Goal: Information Seeking & Learning: Learn about a topic

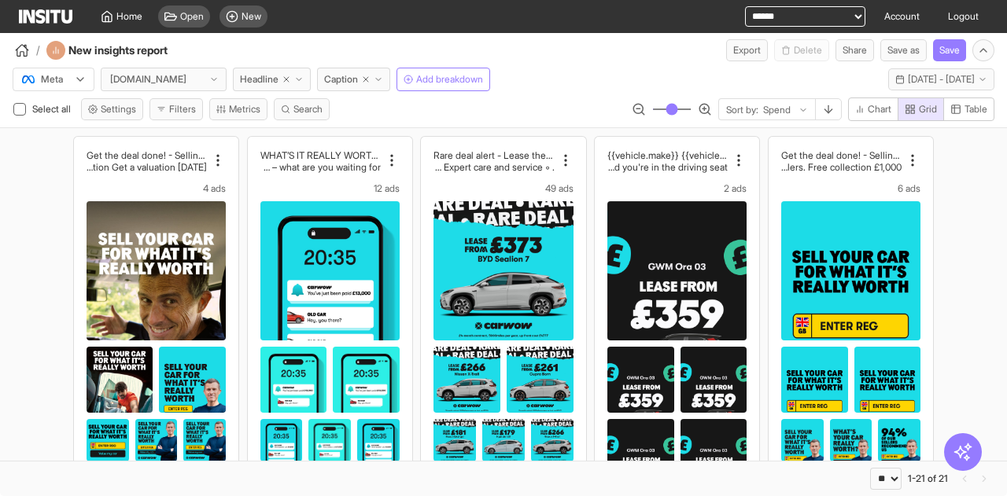
select select "**"
click at [244, 21] on span "New" at bounding box center [252, 16] width 20 height 13
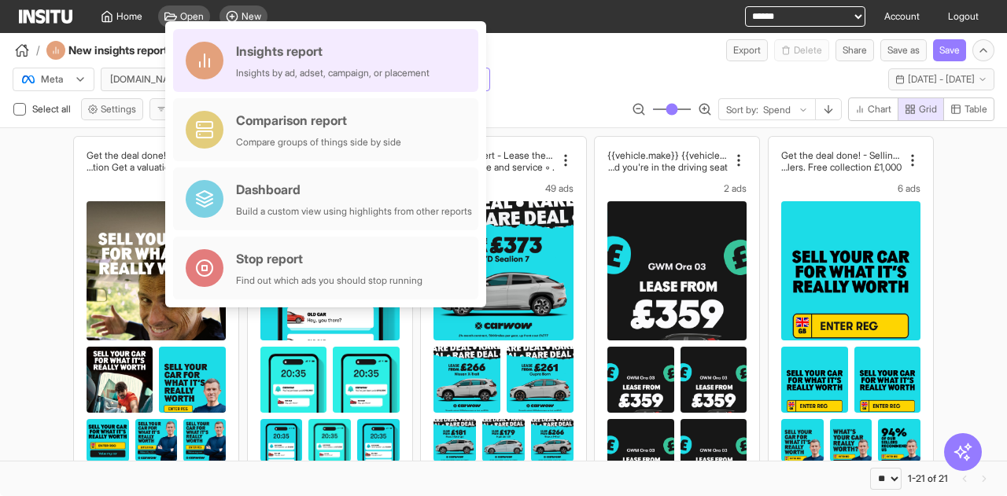
click at [345, 62] on div "Insights report Insights by ad, adset, campaign, or placement" at bounding box center [333, 61] width 194 height 38
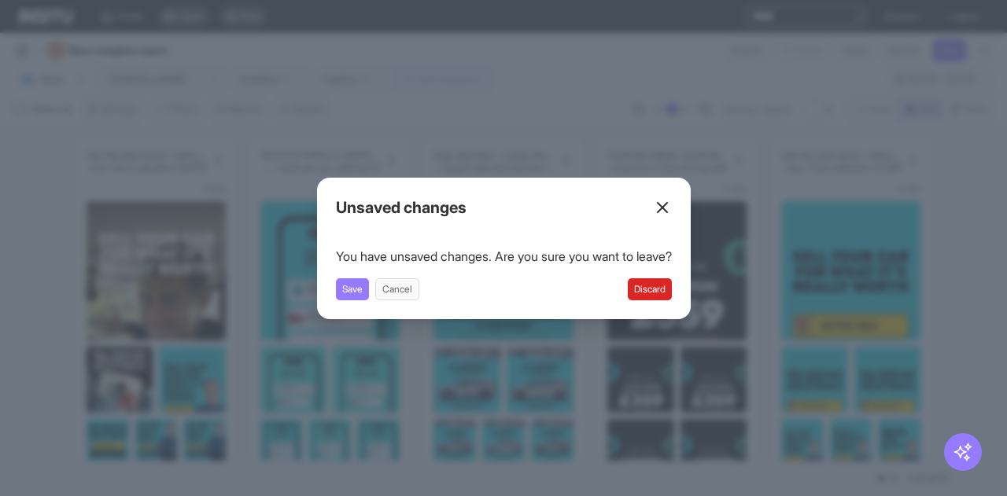
click at [663, 286] on button "Discard" at bounding box center [650, 290] width 44 height 22
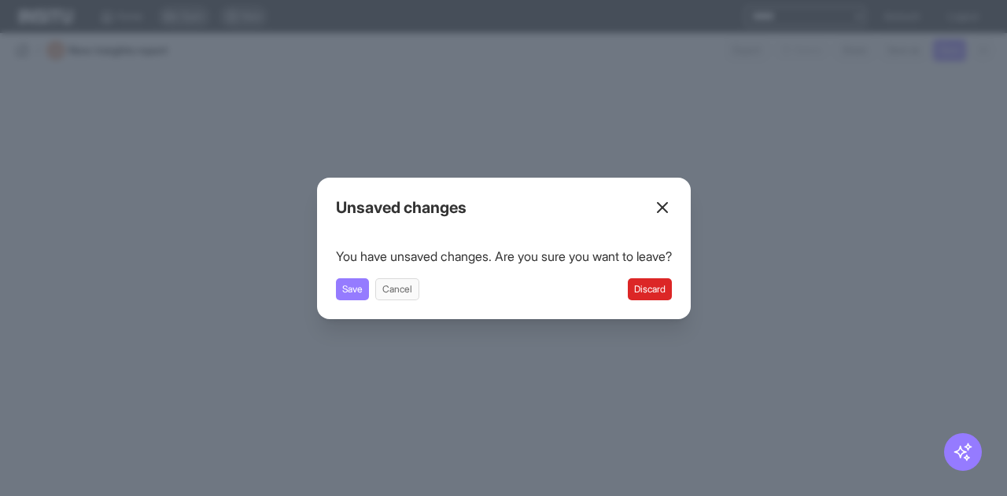
click at [650, 294] on button "Discard" at bounding box center [650, 290] width 44 height 22
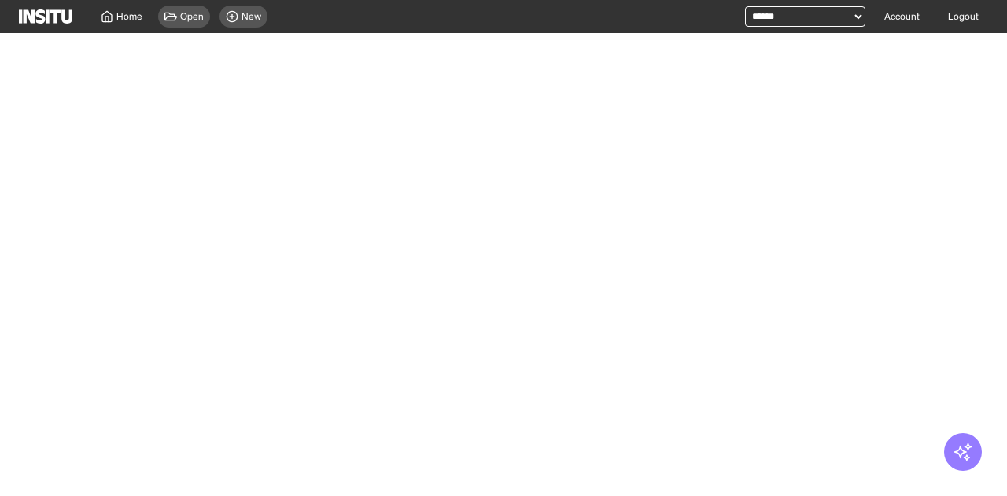
select select "**"
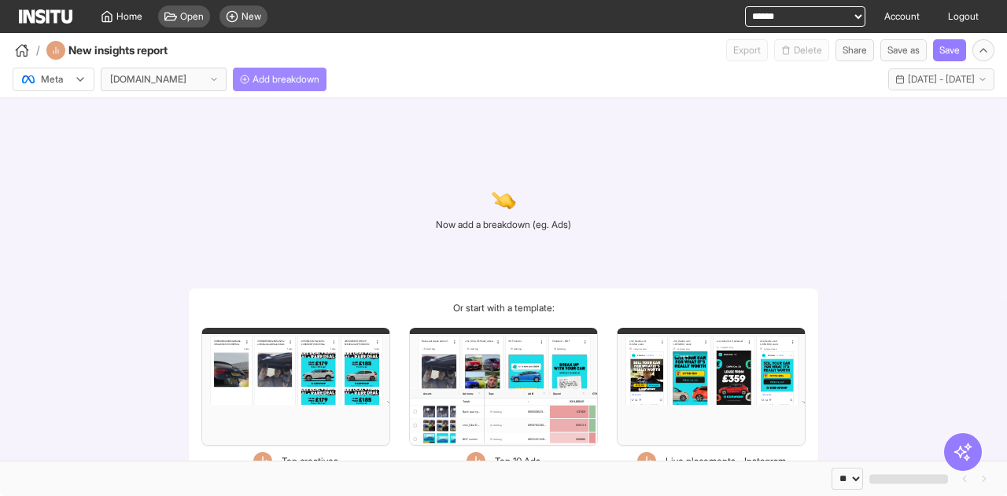
click at [261, 77] on span "Add breakdown" at bounding box center [286, 79] width 67 height 13
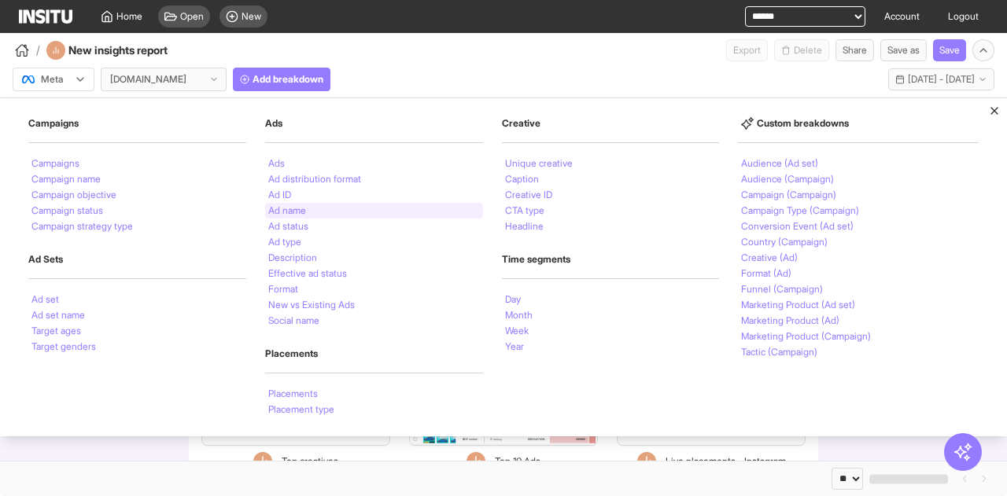
click at [327, 207] on div "Ad name" at bounding box center [374, 211] width 218 height 16
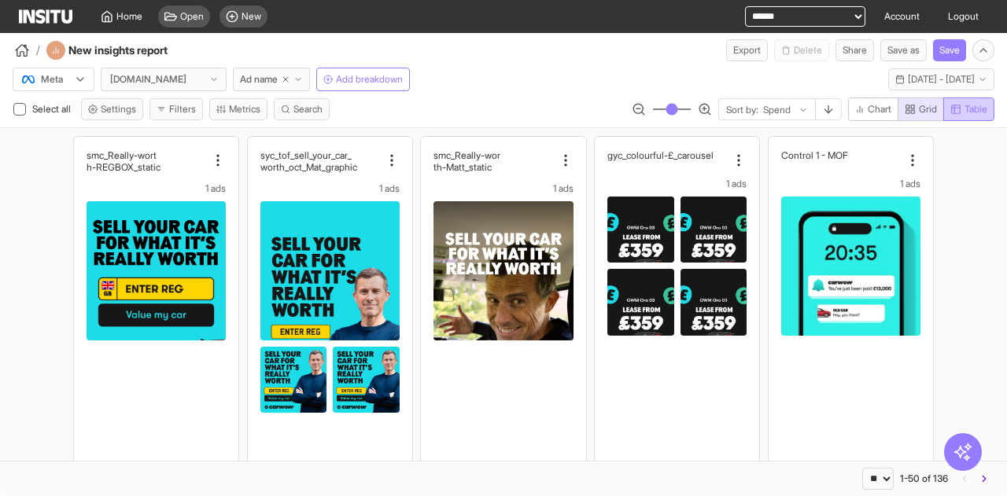
click at [976, 111] on span "Table" at bounding box center [976, 109] width 23 height 13
click at [914, 108] on span "Grid" at bounding box center [921, 109] width 32 height 13
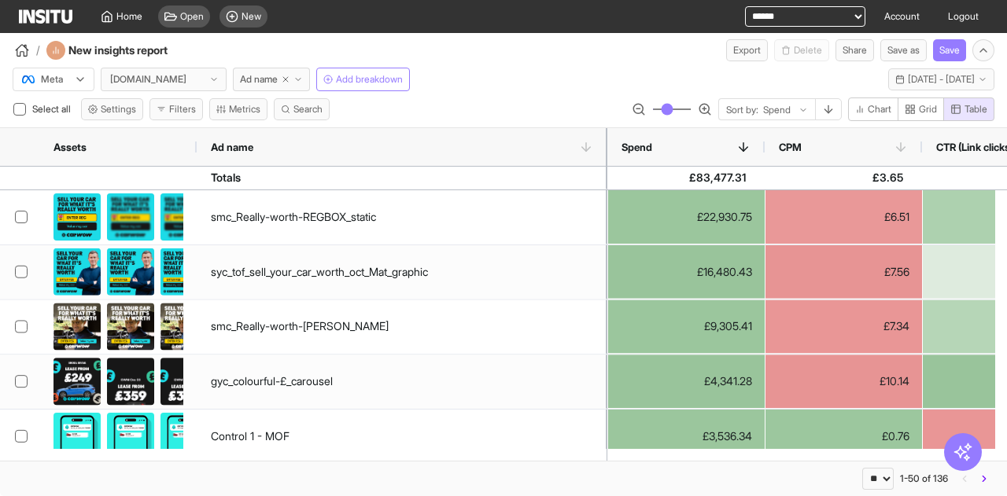
drag, startPoint x: 312, startPoint y: 148, endPoint x: 605, endPoint y: 179, distance: 294.3
click at [605, 179] on div "Assets Ad name Spend CPM CTR (Link clicks) CPA" at bounding box center [503, 294] width 1007 height 333
click at [479, 91] on div "Meta [DOMAIN_NAME] Ad name Add breakdown Last 30 days - [DATE] - [DATE] [DATE] …" at bounding box center [503, 94] width 1007 height 66
click at [306, 111] on span "Search" at bounding box center [307, 109] width 29 height 13
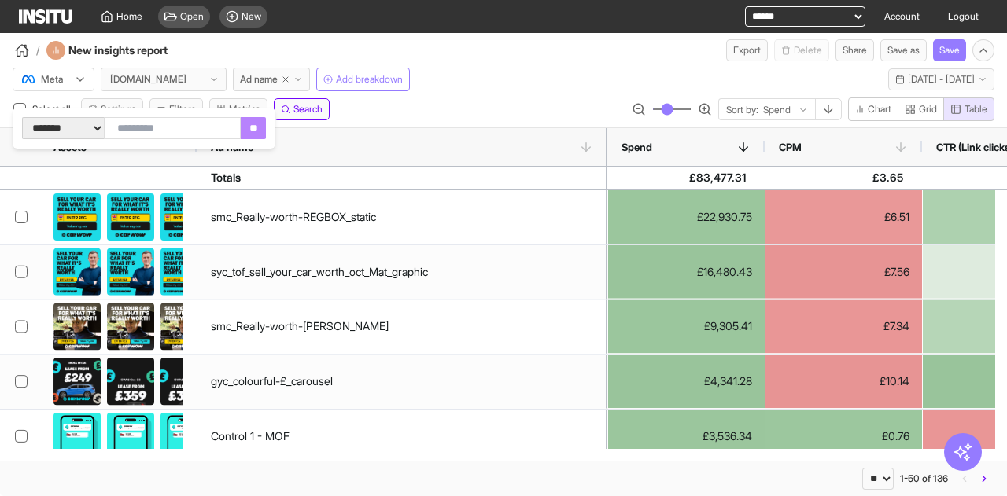
click at [230, 125] on input "text" at bounding box center [172, 128] width 137 height 22
type input "******"
click input "**" at bounding box center [253, 128] width 25 height 22
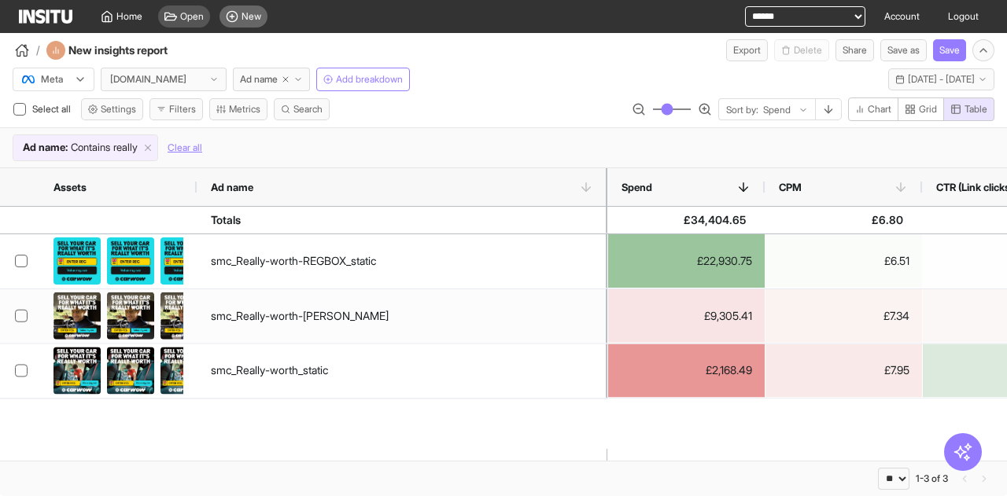
click at [230, 17] on icon at bounding box center [232, 16] width 13 height 13
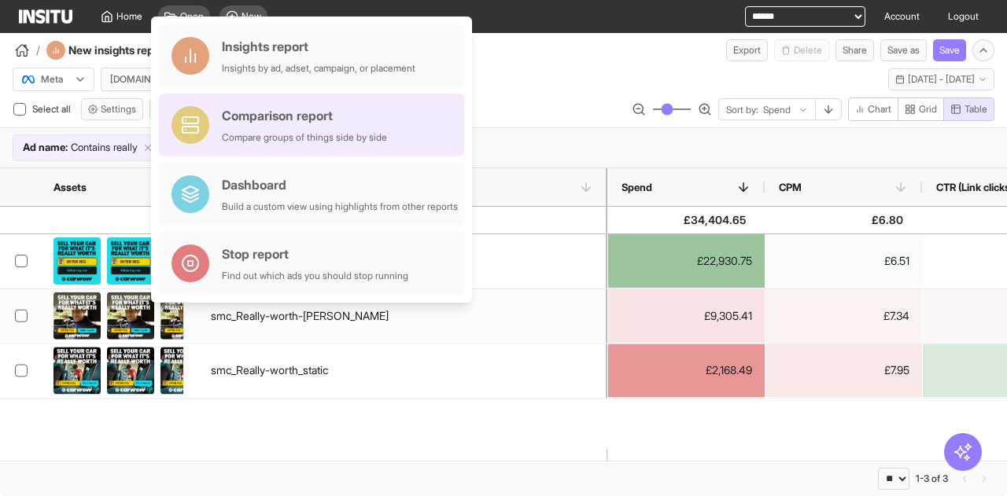
click at [290, 120] on div "Comparison report" at bounding box center [304, 115] width 165 height 19
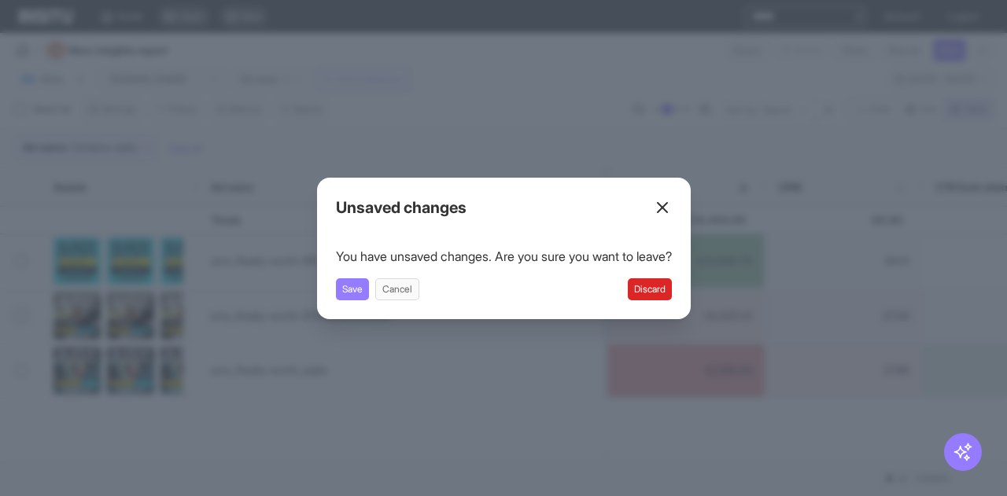
click at [659, 289] on button "Discard" at bounding box center [650, 290] width 44 height 22
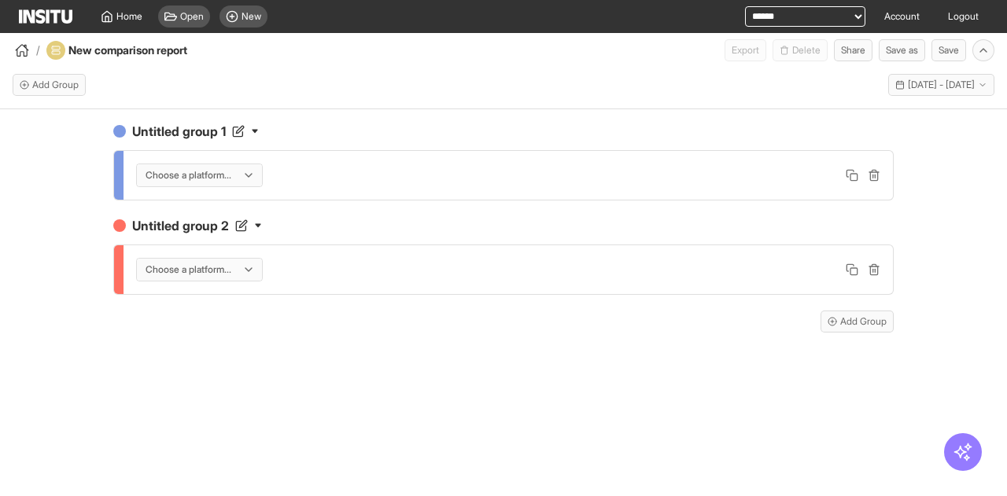
click at [211, 168] on div at bounding box center [188, 176] width 89 height 16
click at [183, 210] on span "Meta" at bounding box center [174, 208] width 21 height 14
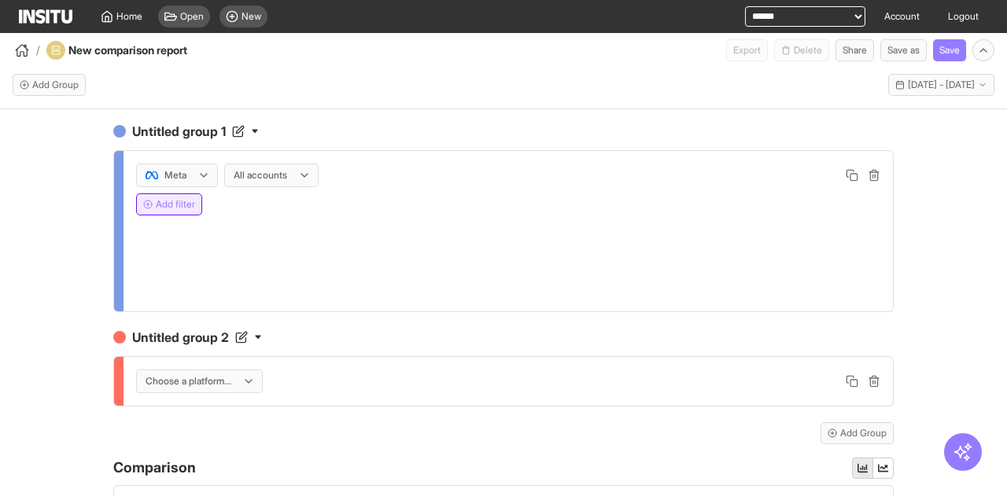
click at [154, 207] on button "Add filter" at bounding box center [169, 205] width 66 height 22
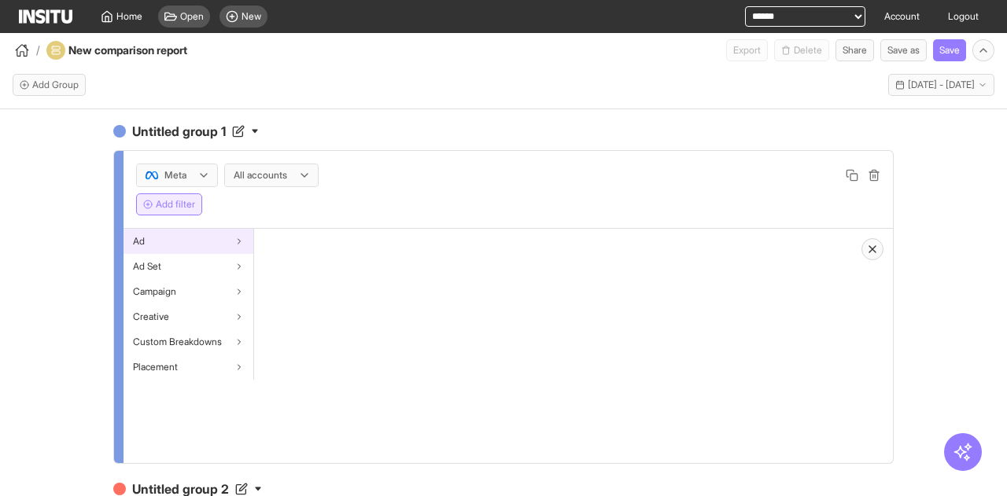
click at [187, 242] on div "Ad" at bounding box center [189, 241] width 130 height 25
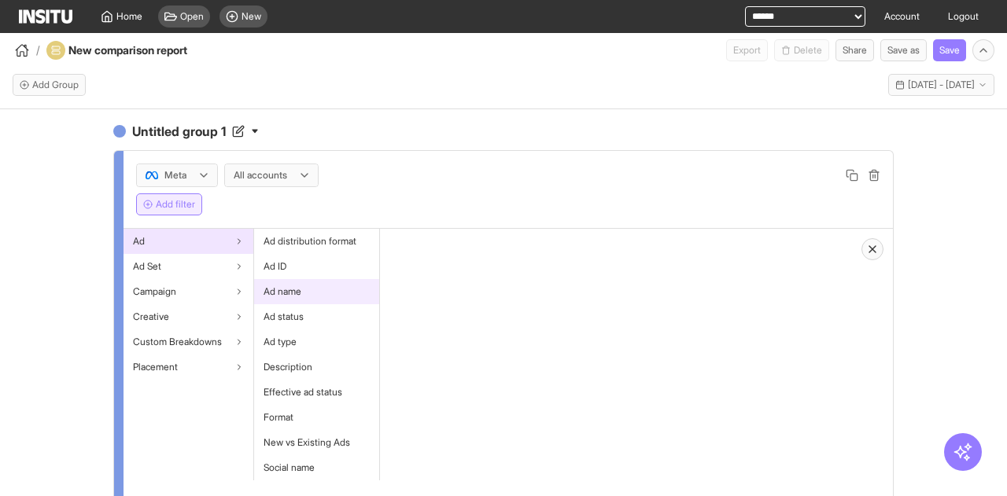
click at [286, 289] on span "Ad name" at bounding box center [283, 292] width 38 height 13
click at [433, 248] on div at bounding box center [432, 253] width 63 height 19
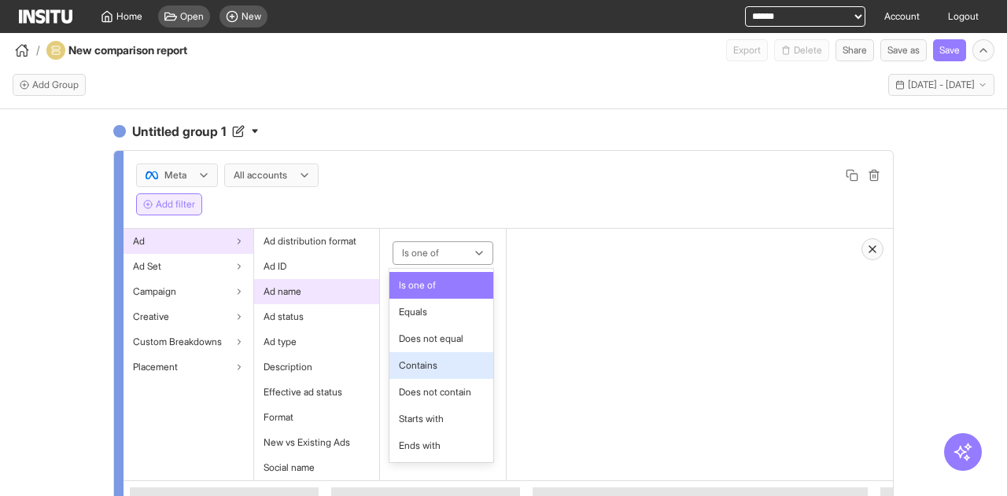
click at [437, 360] on span "Contains" at bounding box center [418, 366] width 39 height 14
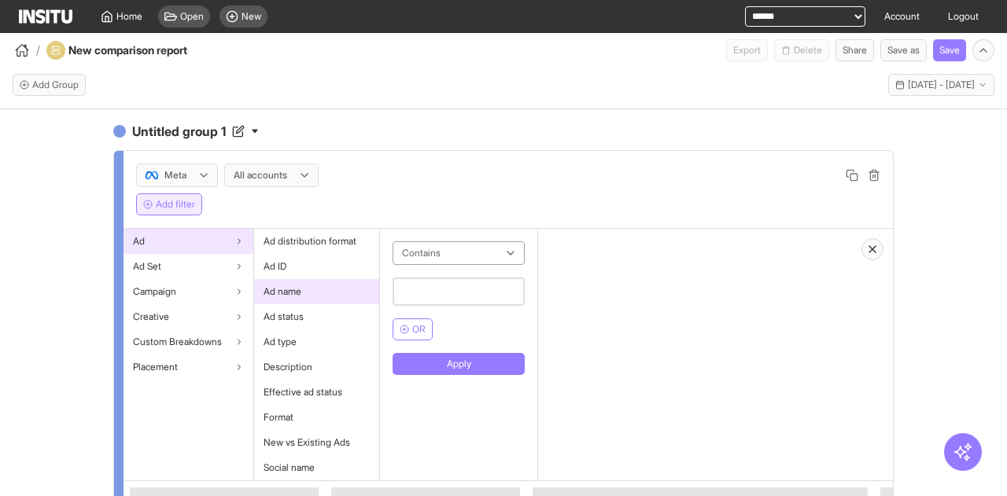
click at [443, 290] on input "text" at bounding box center [459, 292] width 132 height 28
type input "******"
click at [478, 360] on button "Apply" at bounding box center [459, 364] width 132 height 22
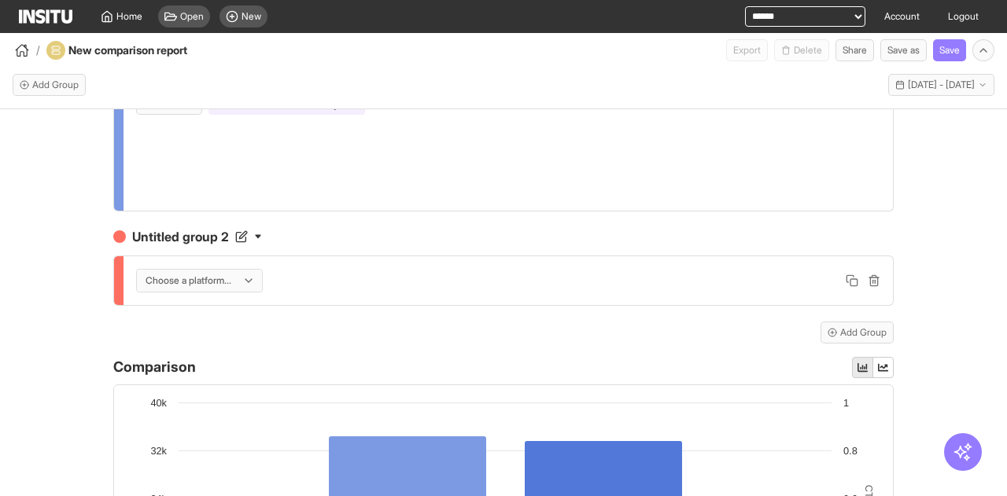
scroll to position [79, 0]
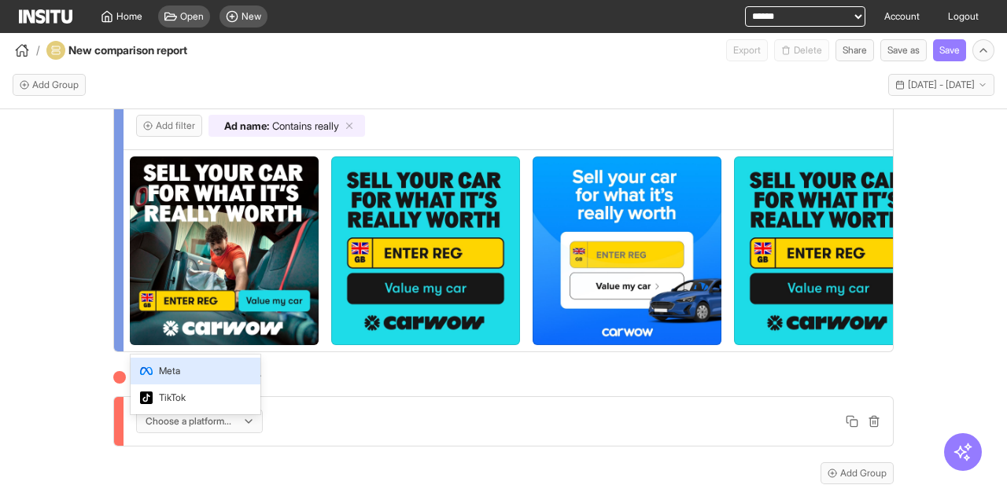
click at [207, 430] on div at bounding box center [188, 422] width 89 height 16
click at [190, 368] on span "Meta" at bounding box center [195, 371] width 111 height 14
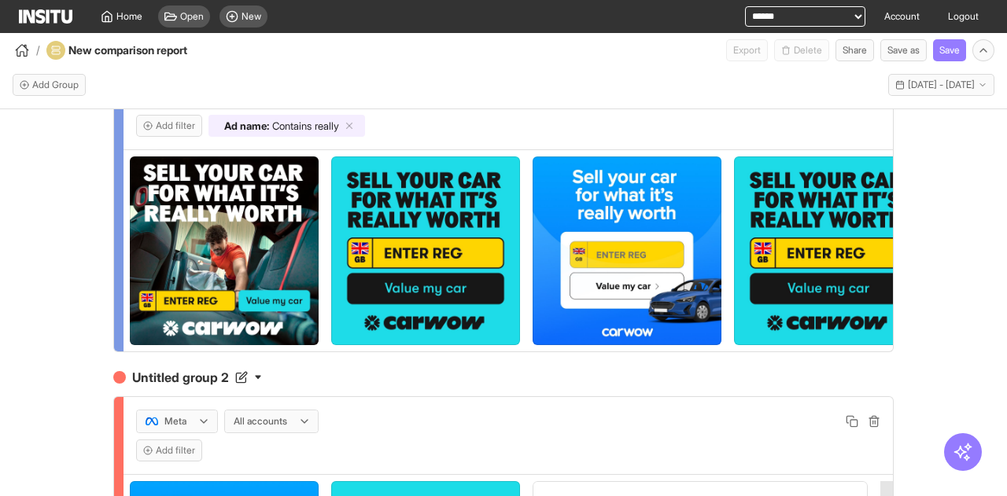
scroll to position [0, 0]
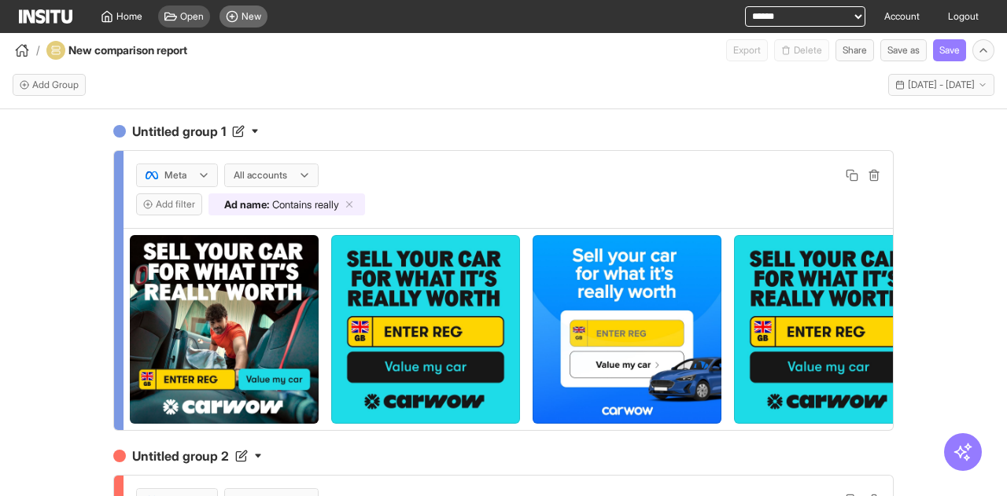
click at [239, 15] on div "New" at bounding box center [244, 17] width 48 height 22
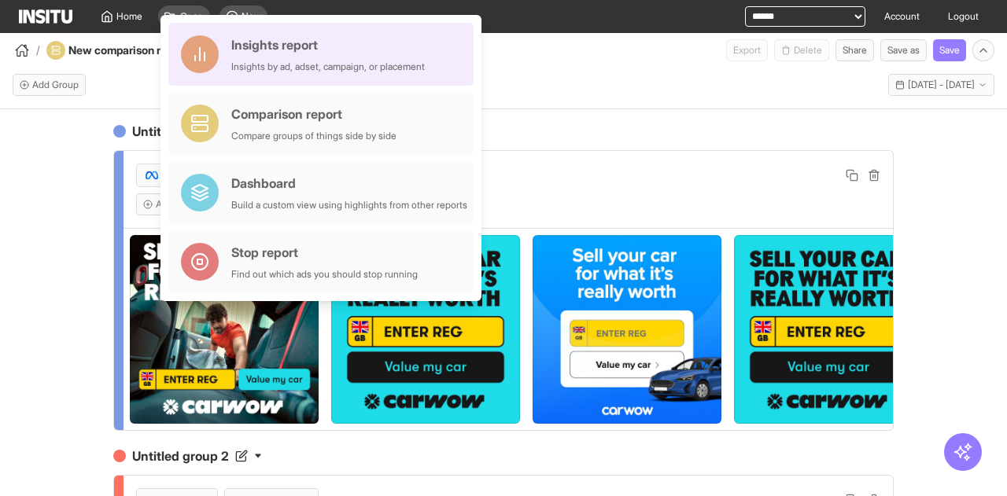
click at [269, 57] on div "Insights report Insights by ad, adset, campaign, or placement" at bounding box center [328, 54] width 194 height 38
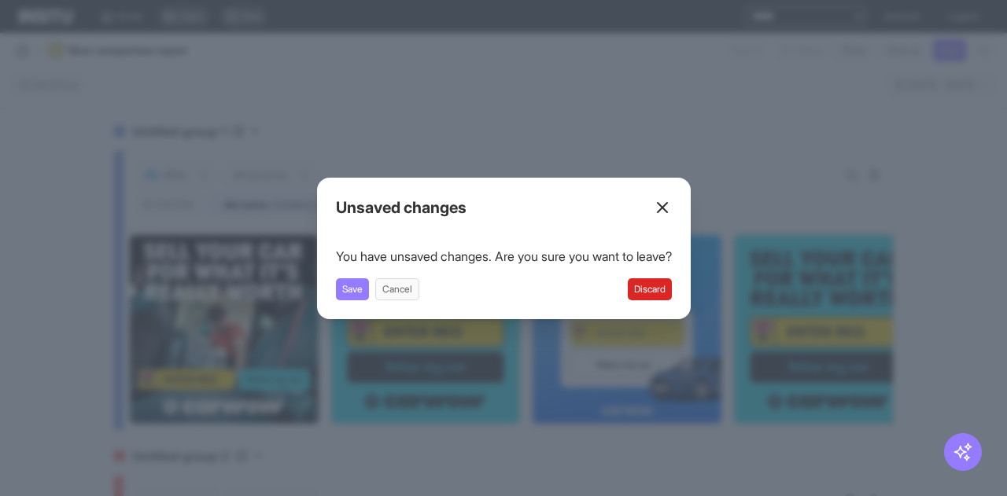
click at [653, 289] on button "Discard" at bounding box center [650, 290] width 44 height 22
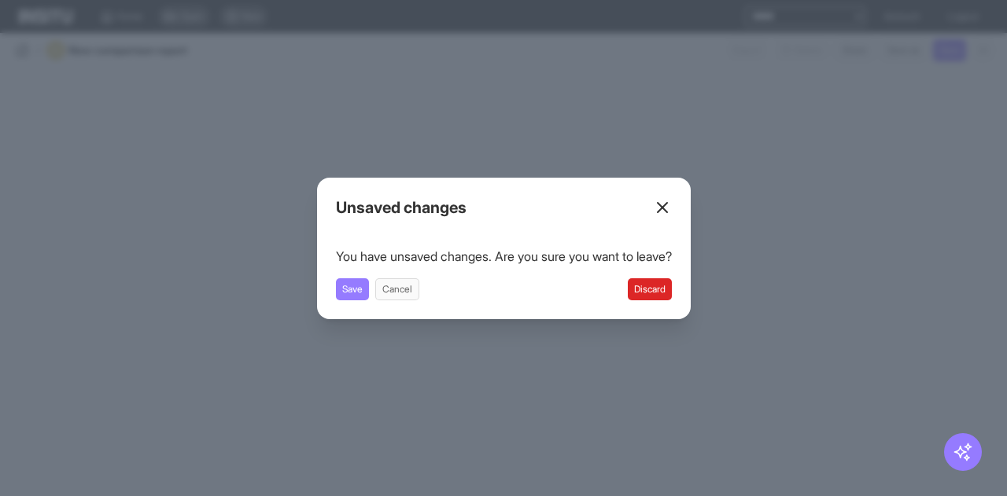
click at [665, 292] on button "Discard" at bounding box center [650, 290] width 44 height 22
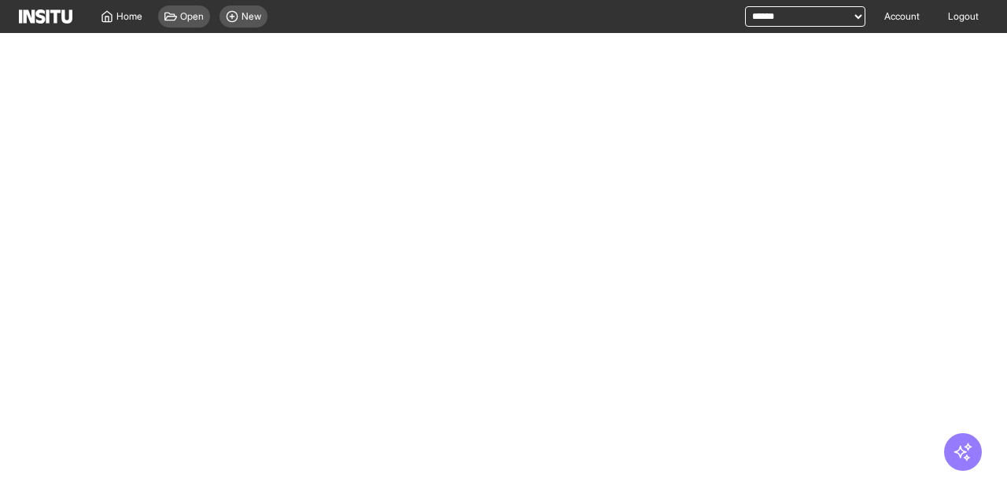
select select "**"
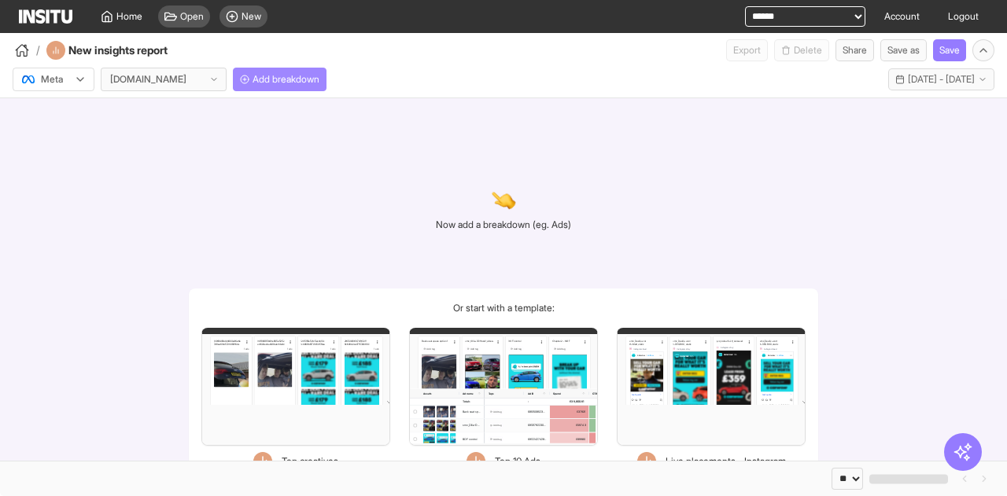
click at [270, 73] on span "Add breakdown" at bounding box center [286, 79] width 67 height 13
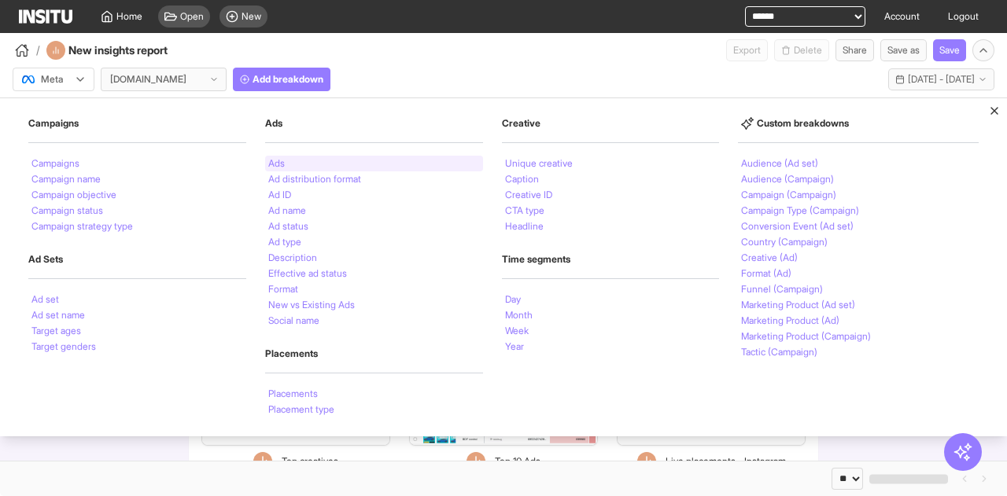
click at [279, 159] on li "Ads" at bounding box center [276, 163] width 17 height 9
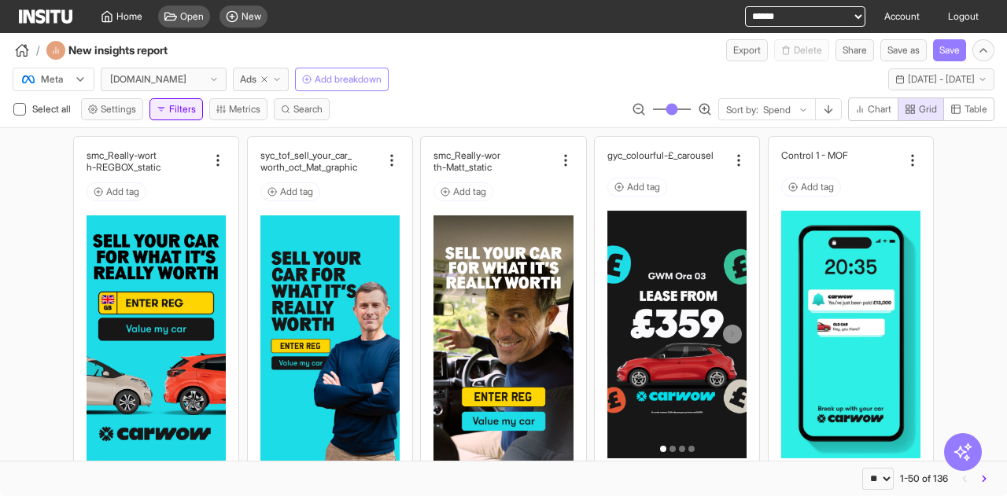
click at [183, 111] on button "Filters" at bounding box center [176, 109] width 54 height 22
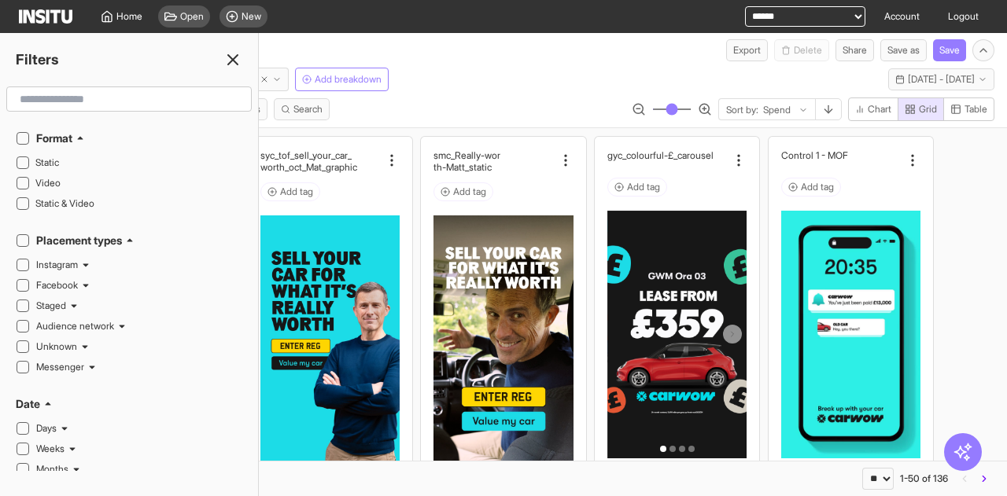
click at [233, 62] on icon at bounding box center [232, 59] width 19 height 19
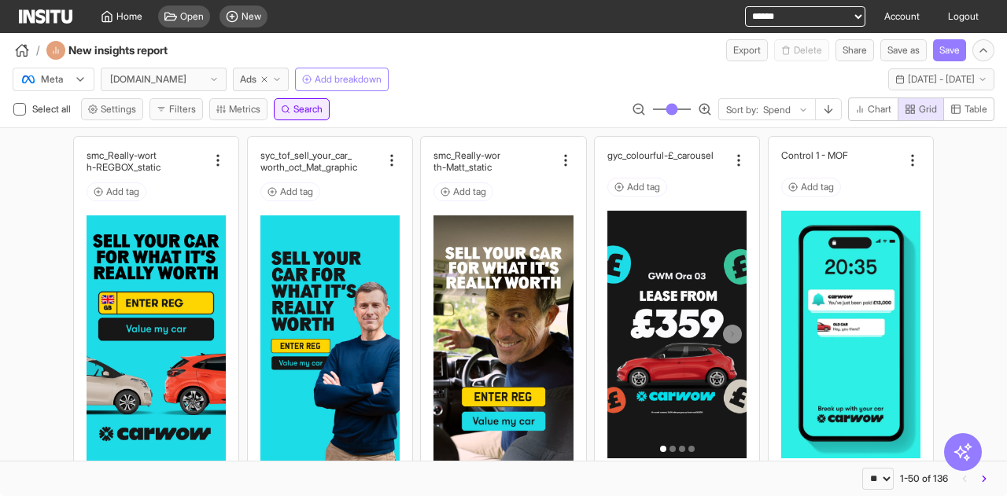
click at [296, 106] on span "Search" at bounding box center [307, 109] width 29 height 13
click at [415, 113] on div "**********" at bounding box center [503, 113] width 1007 height 30
click at [169, 112] on button "Filters" at bounding box center [176, 109] width 54 height 22
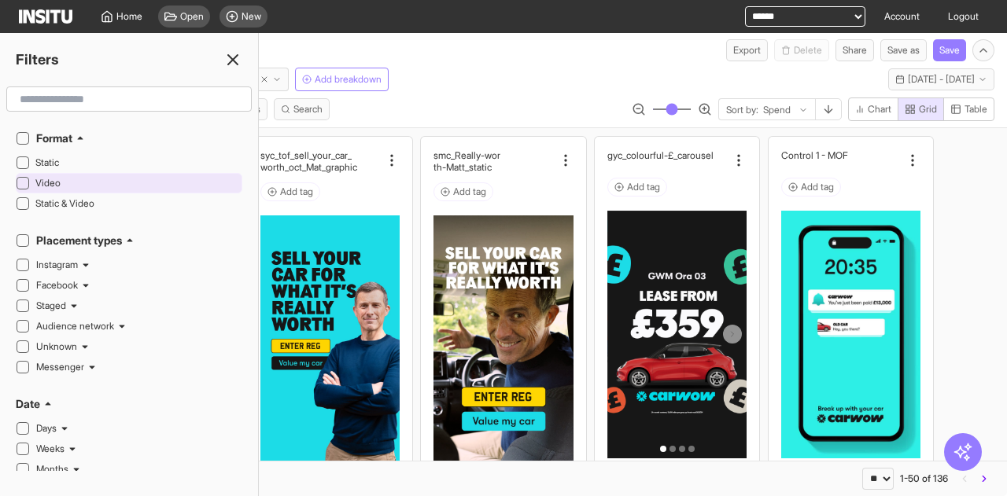
click at [42, 185] on span "Video" at bounding box center [136, 183] width 203 height 13
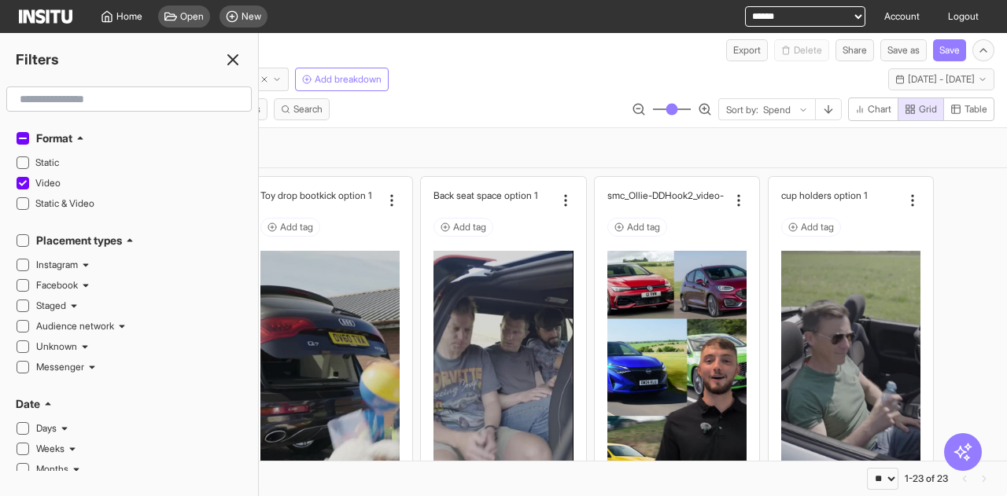
click at [233, 61] on icon at bounding box center [232, 59] width 19 height 19
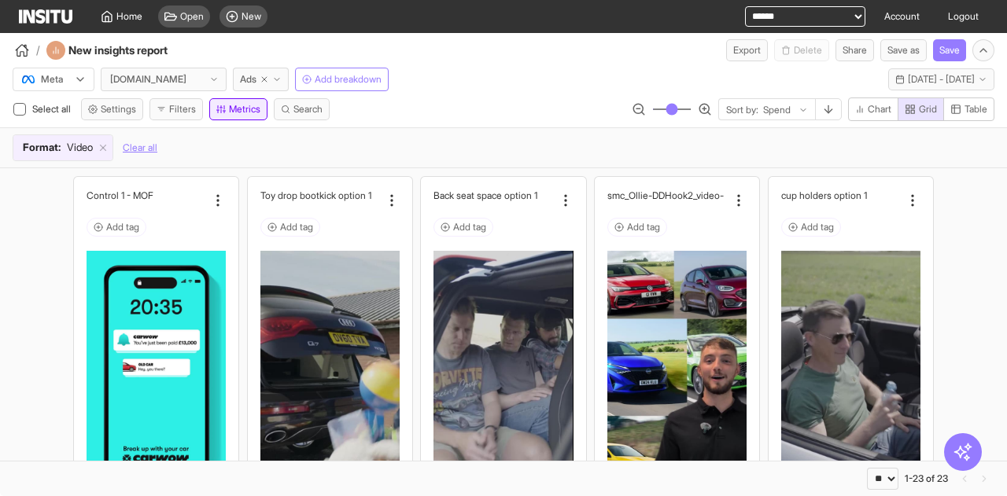
click at [245, 108] on button "Metrics" at bounding box center [238, 109] width 58 height 22
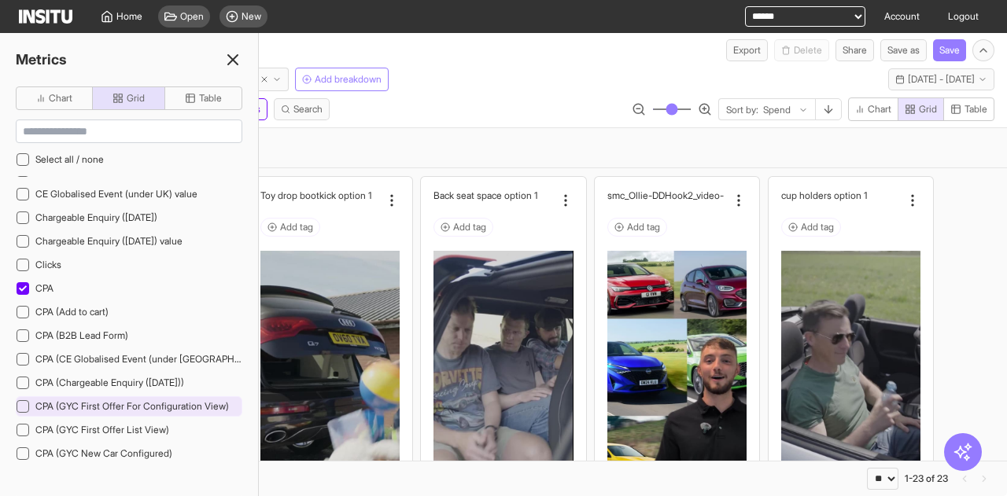
scroll to position [79, 0]
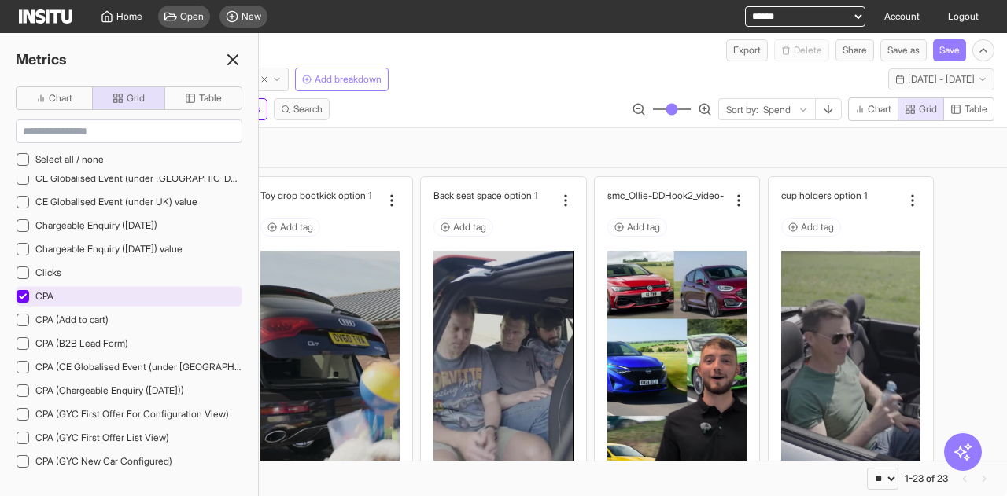
click at [24, 293] on icon at bounding box center [23, 297] width 8 height 8
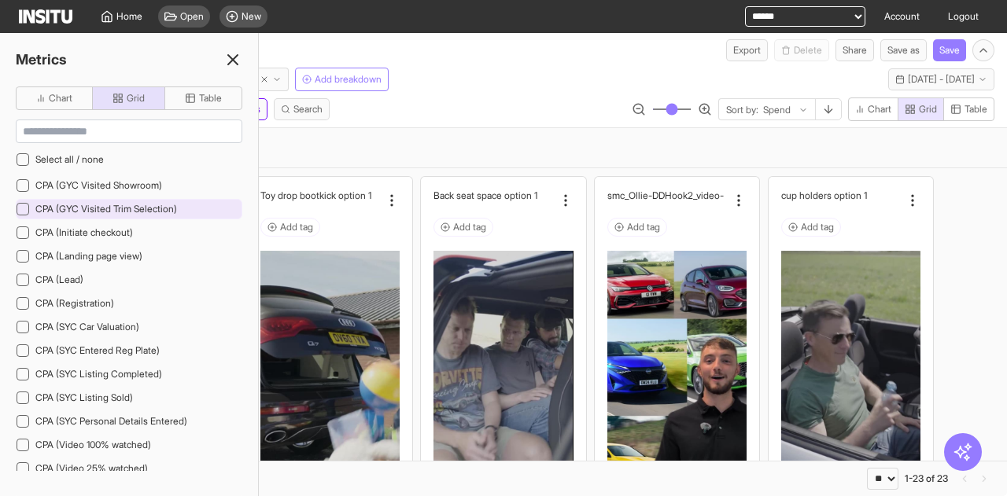
scroll to position [472, 0]
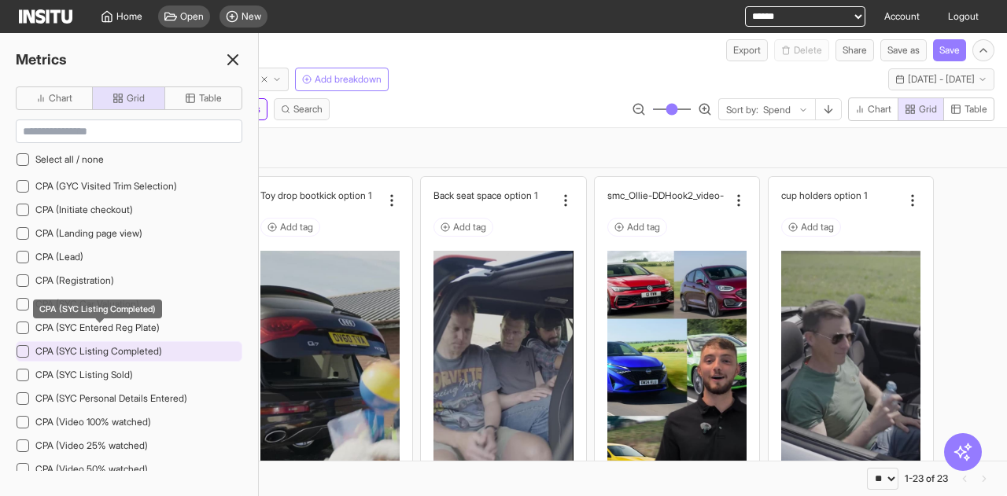
click at [87, 345] on span "CPA (SYC Listing Completed)" at bounding box center [98, 351] width 127 height 12
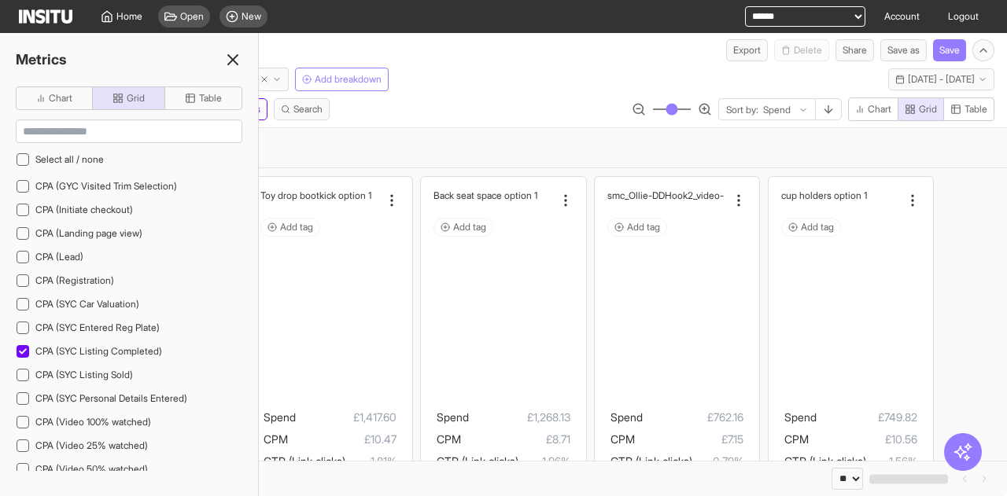
click at [231, 52] on icon at bounding box center [232, 59] width 19 height 19
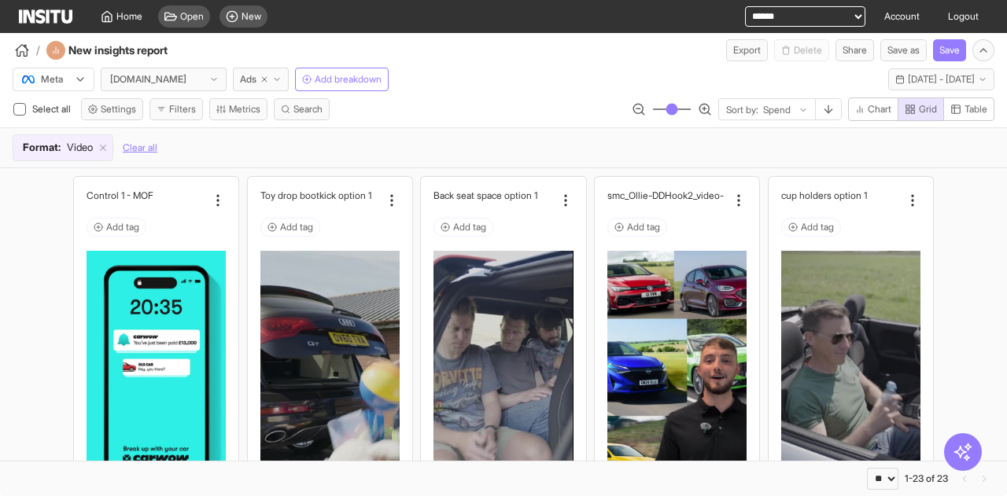
click at [771, 108] on div at bounding box center [777, 110] width 31 height 16
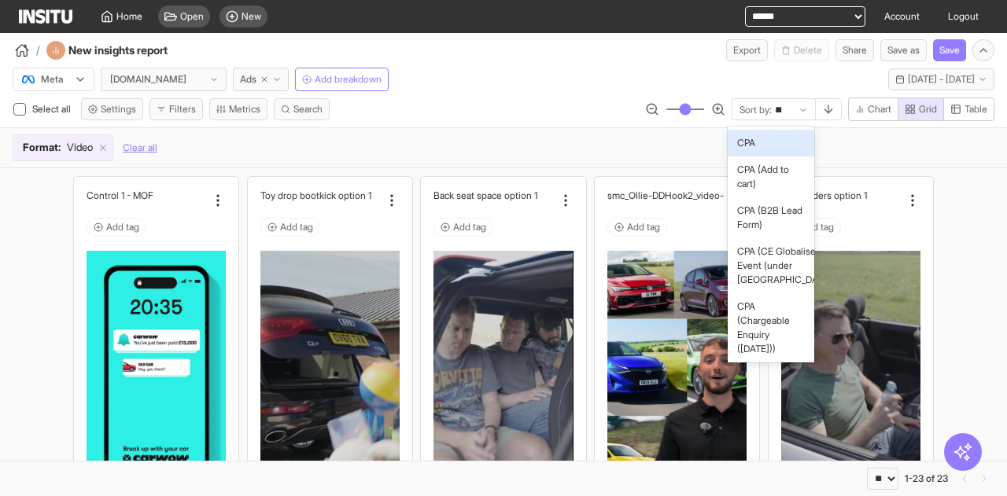
type input "*"
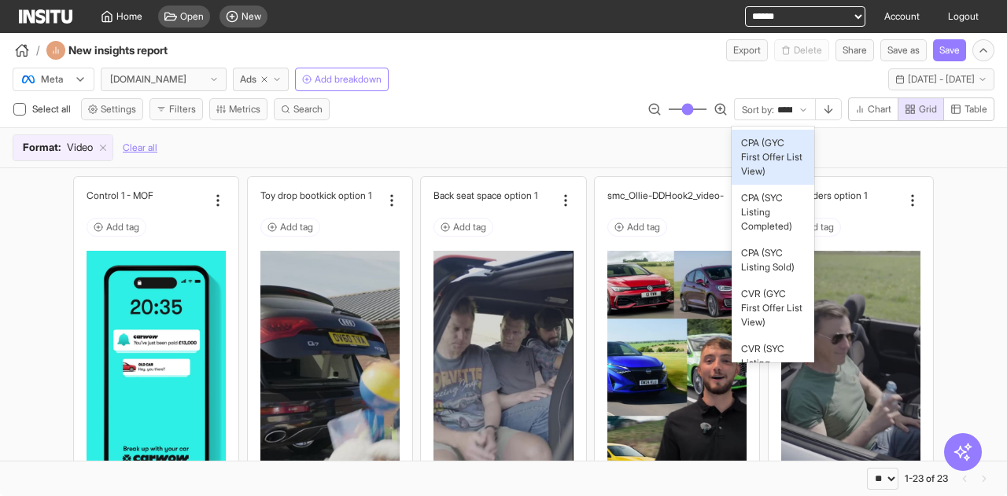
type input "*******"
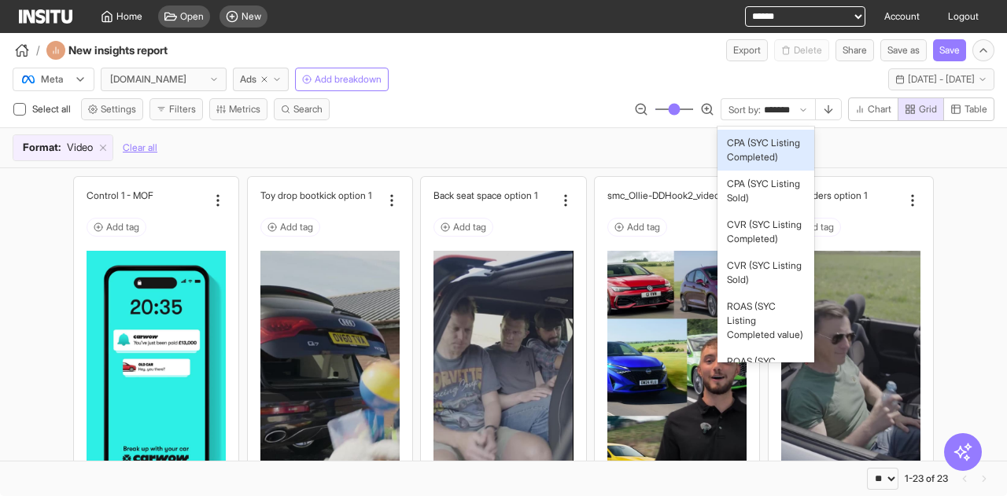
click at [744, 156] on span "CPA (SYC Listing Completed)" at bounding box center [765, 150] width 77 height 28
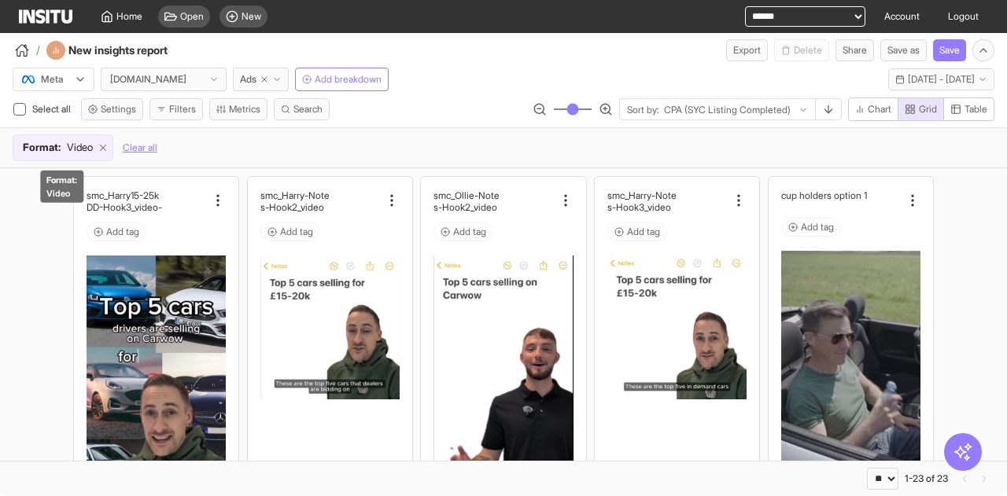
click at [103, 146] on line at bounding box center [104, 149] width 6 height 6
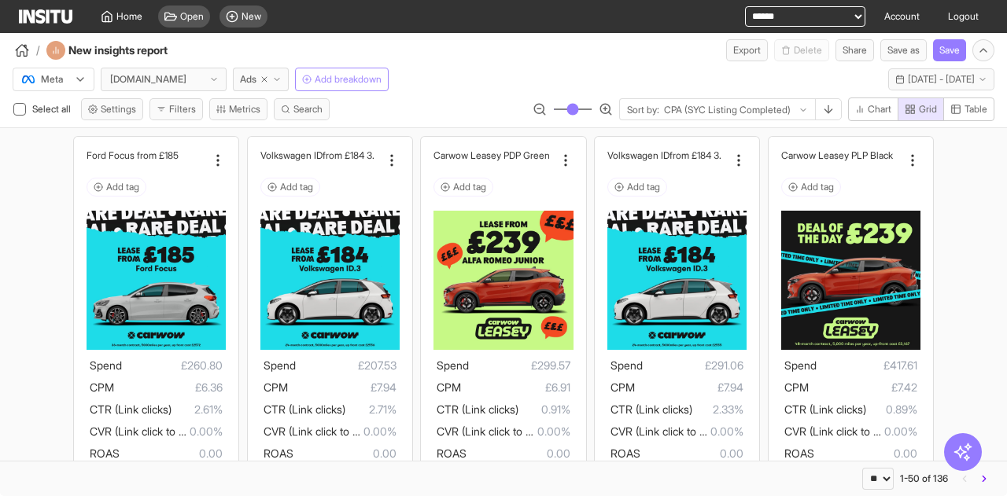
click at [350, 82] on span "Add breakdown" at bounding box center [348, 79] width 67 height 13
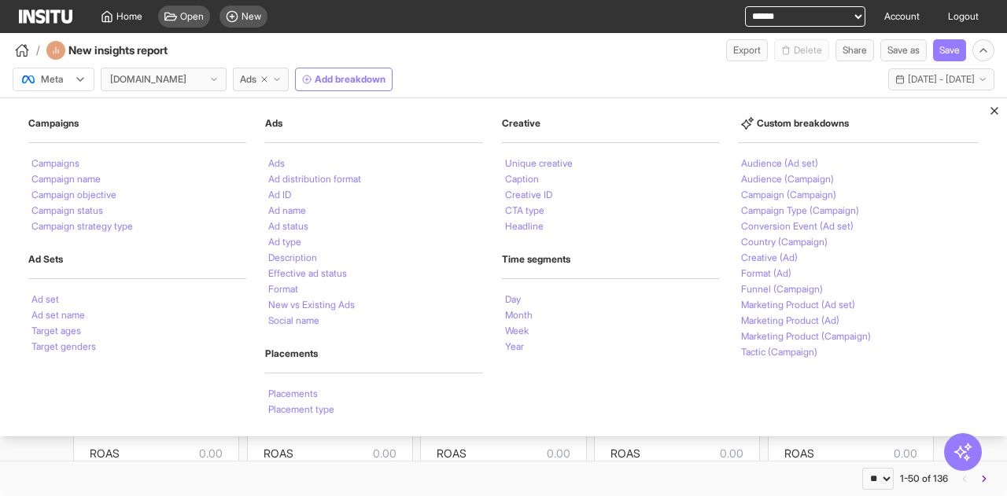
click at [393, 463] on div "** ** ** *** *** *** **** 1-50 of 136" at bounding box center [503, 478] width 1007 height 35
